Goal: Book appointment/travel/reservation

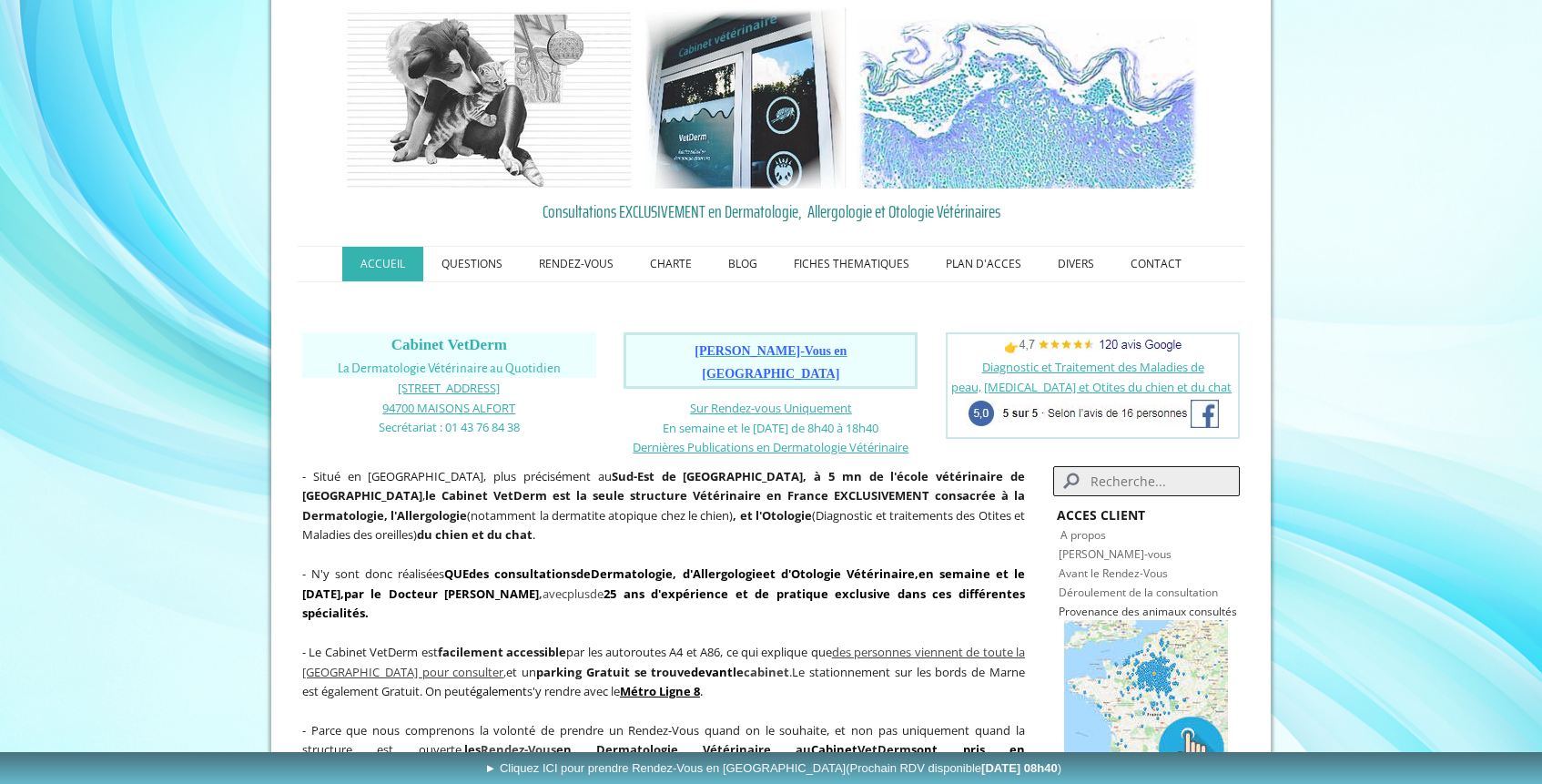
scroll to position [43, 0]
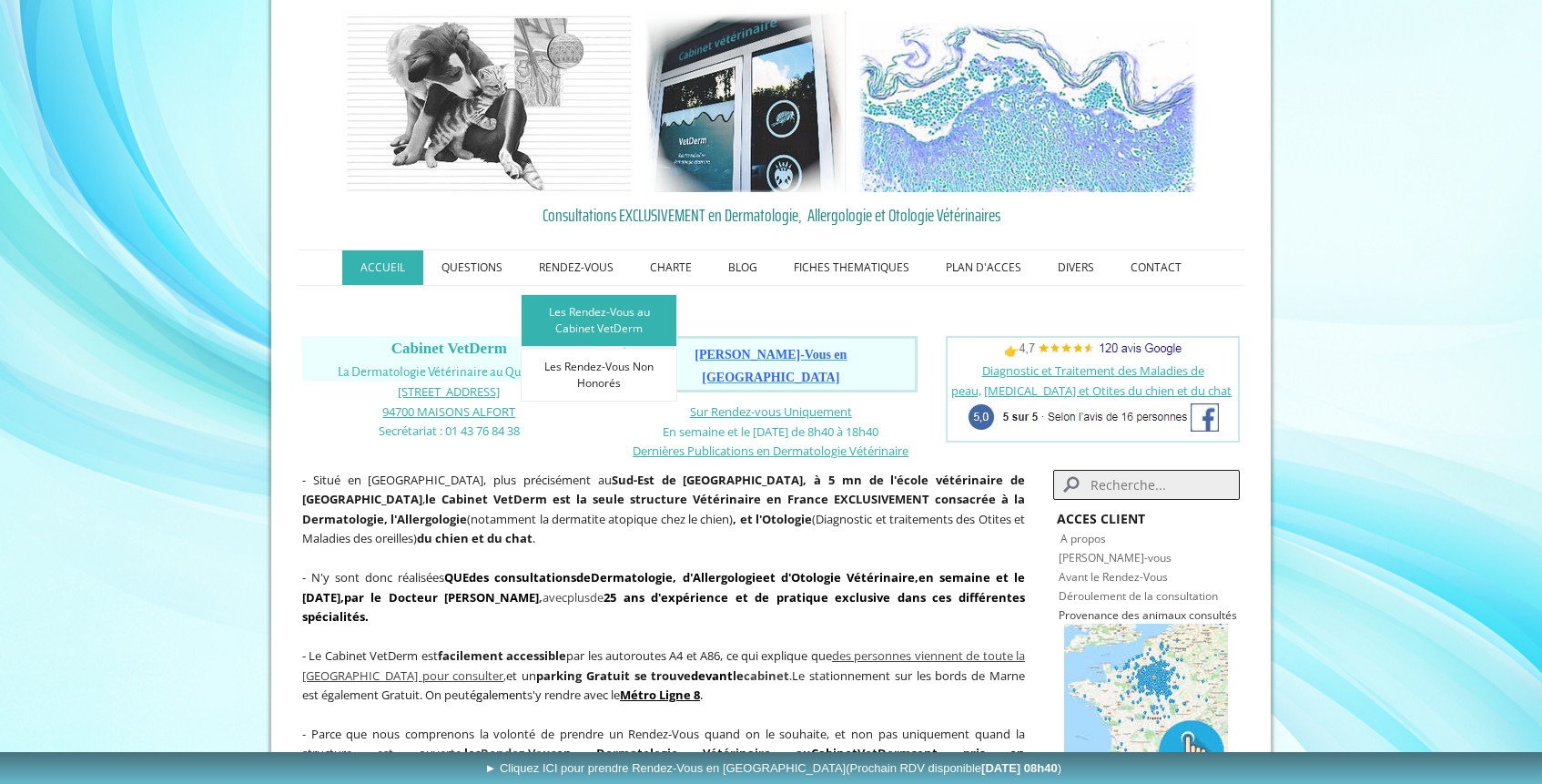
click at [580, 328] on link "Les Rendez-Vous au Cabinet VetDerm" at bounding box center [599, 320] width 157 height 53
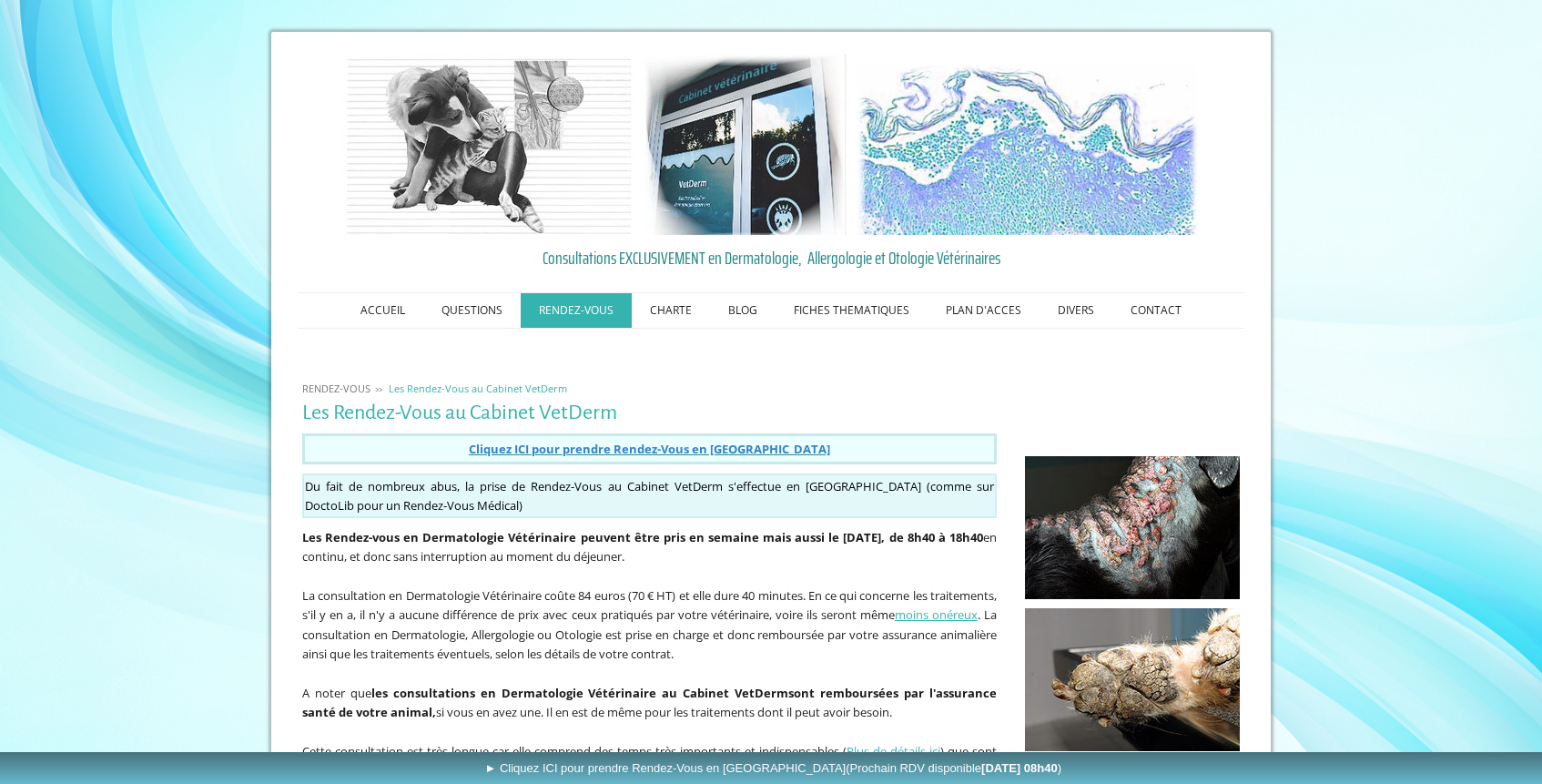
click at [632, 449] on span "Cliquez ICI pour prendre Rendez-Vous en Ligne" at bounding box center [649, 448] width 361 height 17
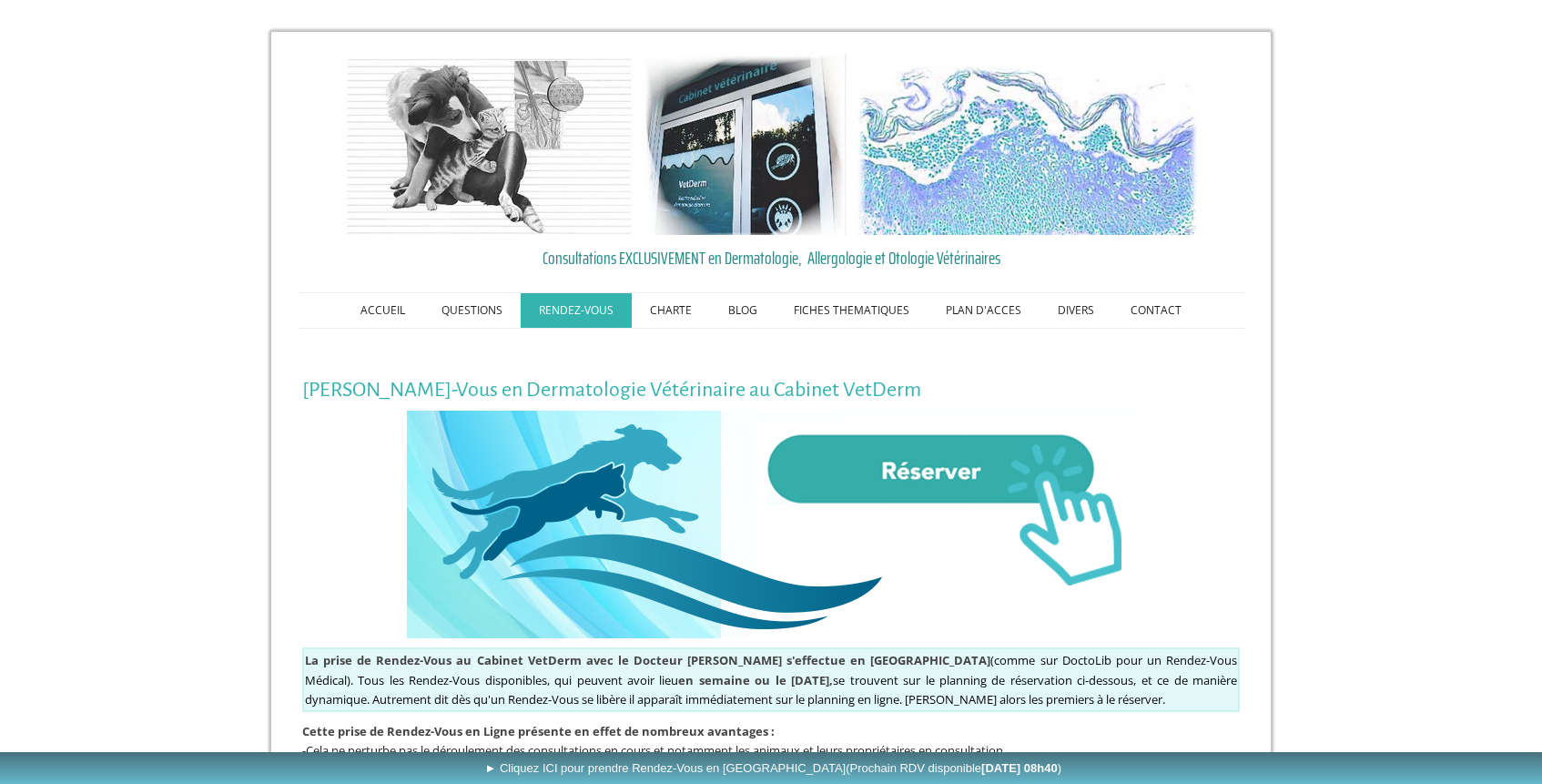
scroll to position [4, 0]
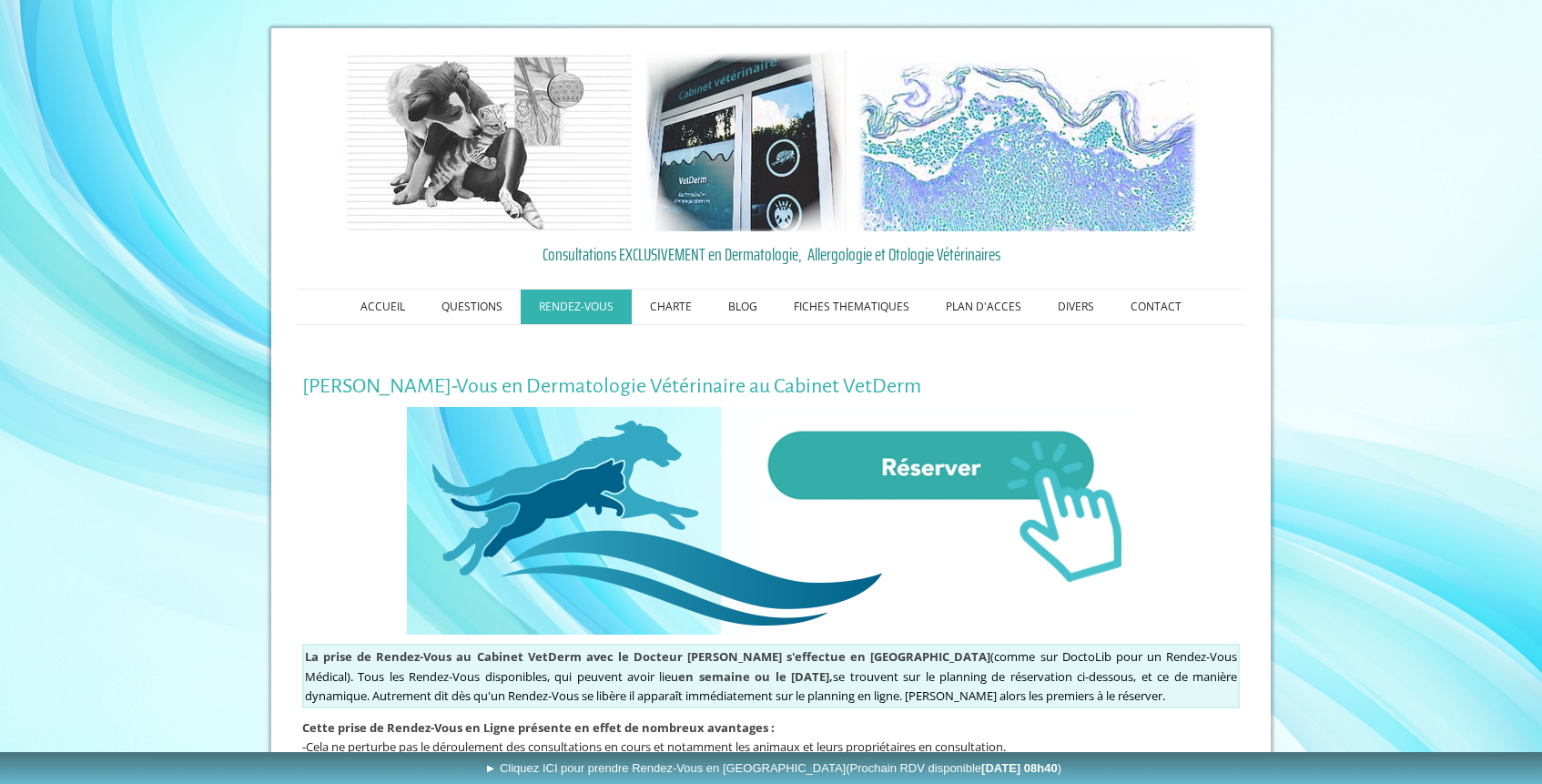
click at [903, 473] on img at bounding box center [771, 521] width 728 height 227
